Goal: Transaction & Acquisition: Book appointment/travel/reservation

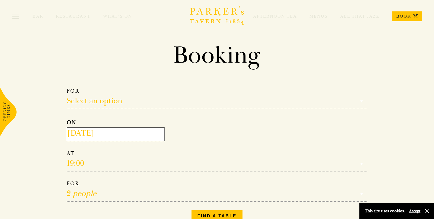
click at [89, 101] on select "Select an option Lunch Dinner Afternoon Tea" at bounding box center [217, 97] width 301 height 21
select select "134868"
click at [67, 87] on select "Select an option Lunch Dinner Afternoon Tea" at bounding box center [217, 97] width 301 height 21
click at [112, 132] on input "[DATE]" at bounding box center [116, 134] width 98 height 14
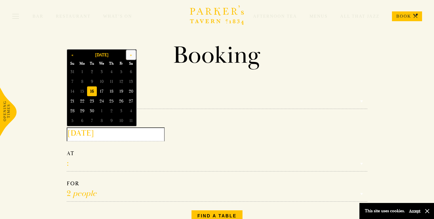
click at [131, 55] on button "»" at bounding box center [131, 55] width 10 height 10
click at [72, 118] on span "30" at bounding box center [73, 121] width 10 height 10
type input "[DATE]"
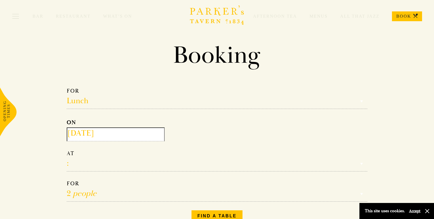
click at [75, 162] on select "12:00 12:30 13:00 13:30 14:00 14:30 15:00 15:30 16:00 16:30 17:00" at bounding box center [217, 160] width 301 height 21
select select "15:30"
click at [67, 150] on select "12:00 12:30 13:00 13:30 14:00 14:30 15:00 15:30 16:00 16:30 17:00" at bounding box center [217, 160] width 301 height 21
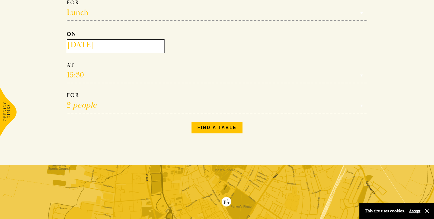
scroll to position [90, 0]
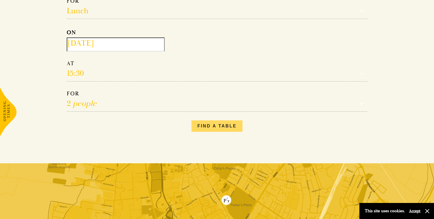
click at [226, 124] on button "Find a table" at bounding box center [217, 125] width 51 height 11
